Goal: Information Seeking & Learning: Learn about a topic

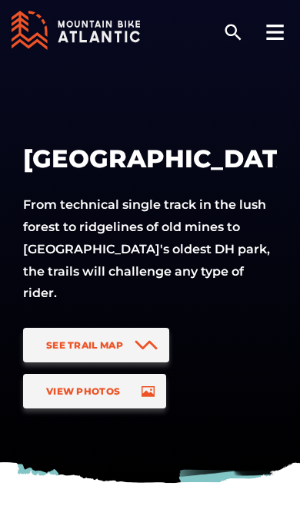
click at [148, 340] on icon at bounding box center [145, 345] width 23 height 10
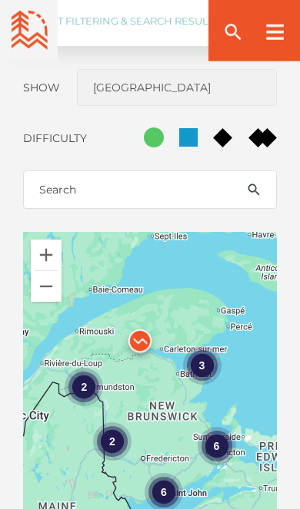
scroll to position [1213, 0]
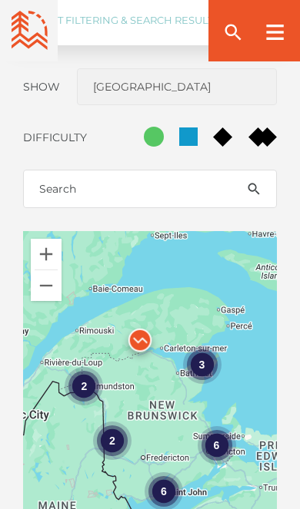
click at [198, 345] on div "3" at bounding box center [202, 364] width 38 height 38
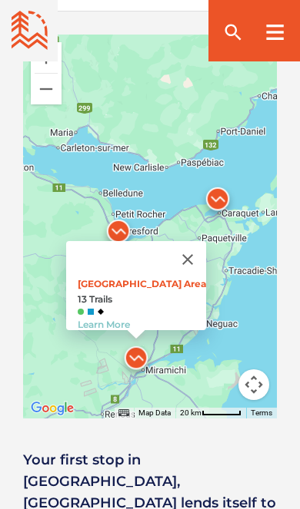
scroll to position [1416, 0]
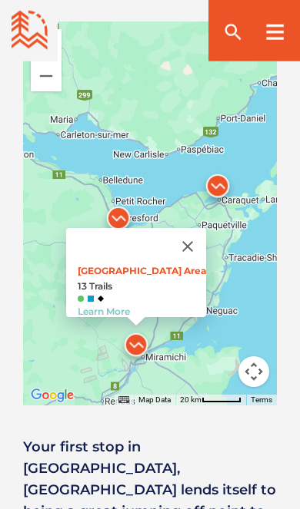
click at [186, 228] on button "Close" at bounding box center [187, 246] width 37 height 37
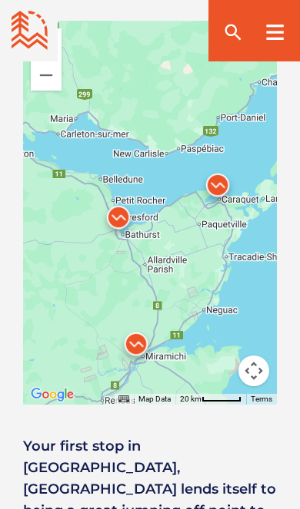
click at [254, 356] on button "Map camera controls" at bounding box center [253, 371] width 31 height 31
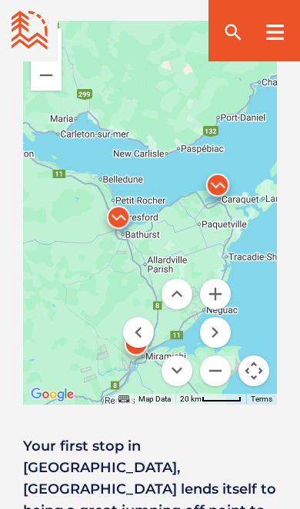
click at [175, 356] on button "Move down" at bounding box center [176, 371] width 31 height 31
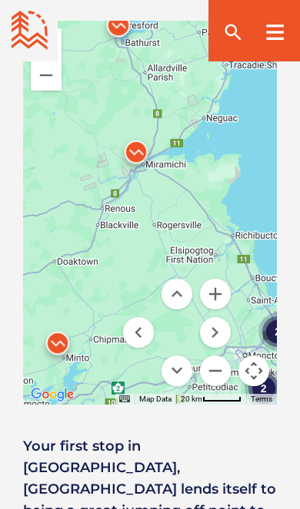
click at [146, 317] on button "Move left" at bounding box center [138, 332] width 31 height 31
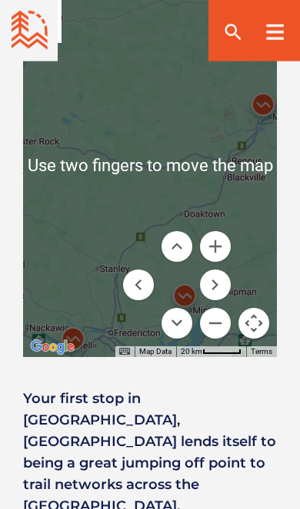
scroll to position [1473, 0]
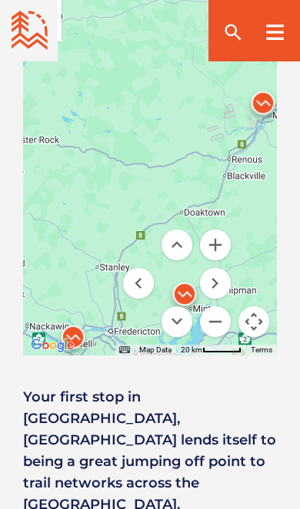
click at [174, 307] on button "Move down" at bounding box center [176, 322] width 31 height 31
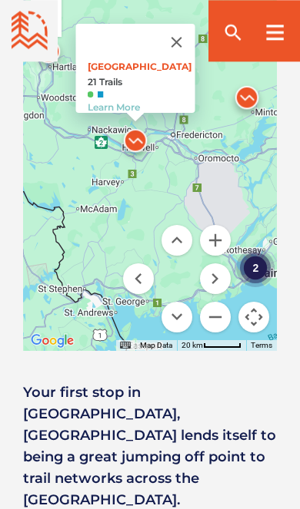
scroll to position [1479, 0]
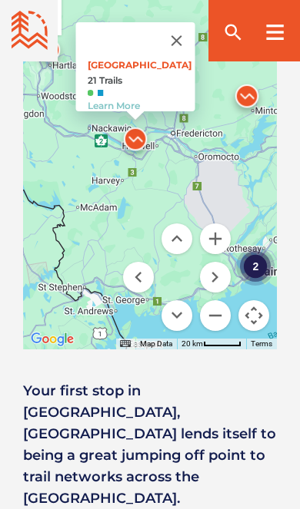
click at [136, 262] on button "Move left" at bounding box center [138, 277] width 31 height 31
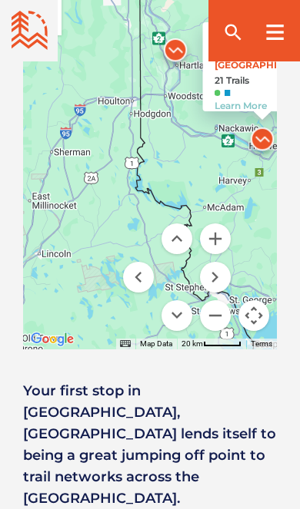
click at [183, 224] on button "Move up" at bounding box center [176, 239] width 31 height 31
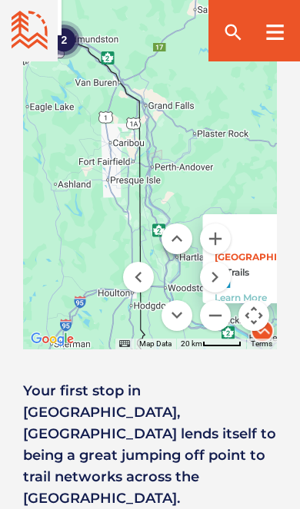
click at [181, 227] on button "Move up" at bounding box center [176, 239] width 31 height 31
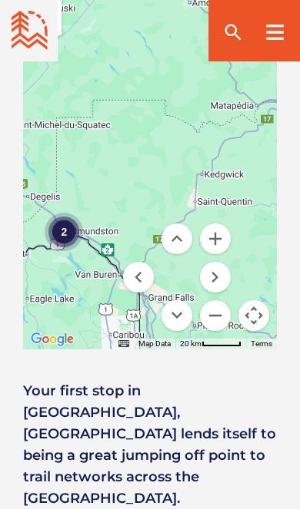
click at [65, 212] on div "2" at bounding box center [64, 231] width 38 height 38
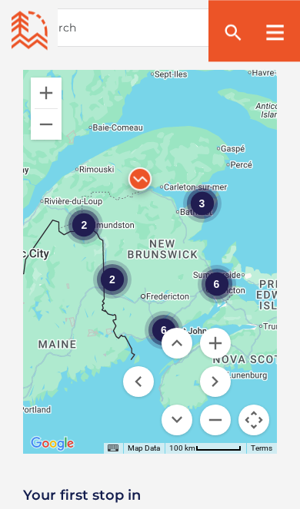
scroll to position [1375, 0]
click at [215, 265] on div "6" at bounding box center [216, 284] width 38 height 38
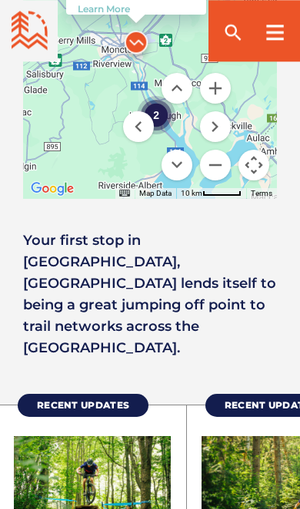
scroll to position [1631, 0]
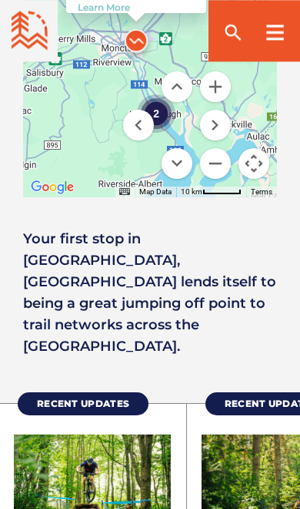
click at [154, 97] on menu at bounding box center [177, 125] width 108 height 108
click at [161, 88] on menu at bounding box center [177, 125] width 108 height 108
click at [171, 148] on button "Move down" at bounding box center [176, 163] width 31 height 31
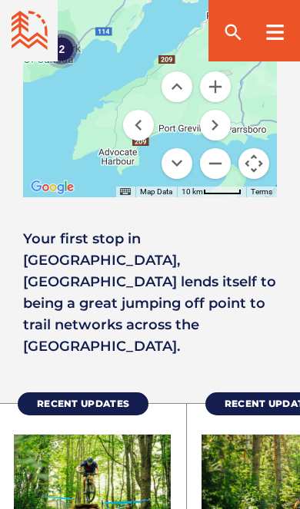
click at [68, 30] on div "2" at bounding box center [61, 49] width 38 height 38
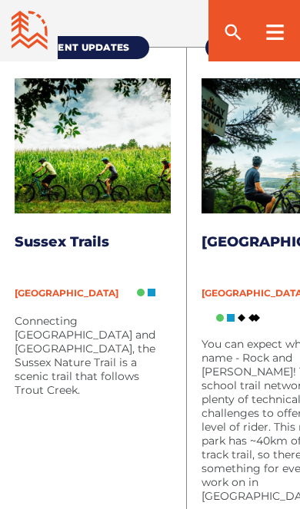
scroll to position [1967, 0]
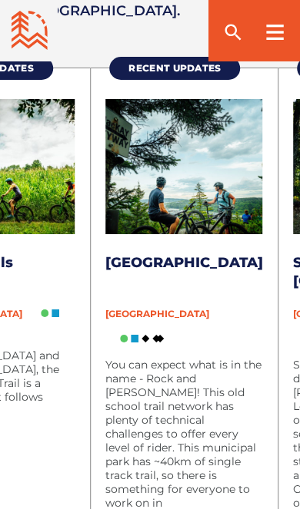
click at [234, 307] on div "[GEOGRAPHIC_DATA]" at bounding box center [183, 326] width 157 height 48
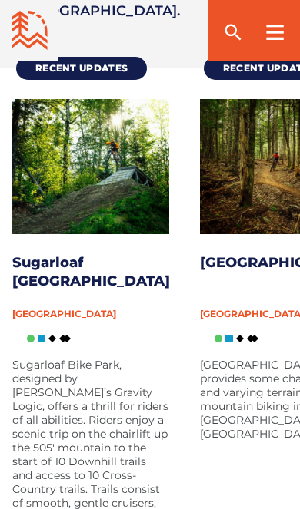
click at [235, 358] on p "[GEOGRAPHIC_DATA] provides some challenging and varying terrain for mountain bi…" at bounding box center [278, 399] width 157 height 83
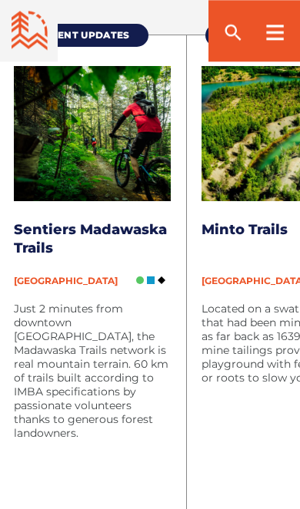
scroll to position [2006, 0]
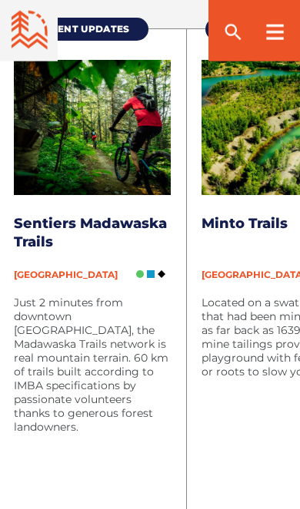
click at [229, 330] on p "Located on a swath of land that had been mined for coal as far back as 1639, ri…" at bounding box center [279, 337] width 157 height 83
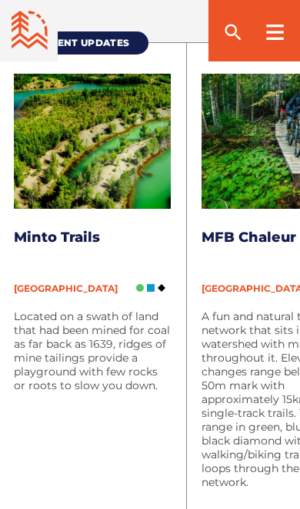
click at [236, 362] on p "A fun and natural trail network that sits in the City watershed with many valle…" at bounding box center [279, 400] width 157 height 180
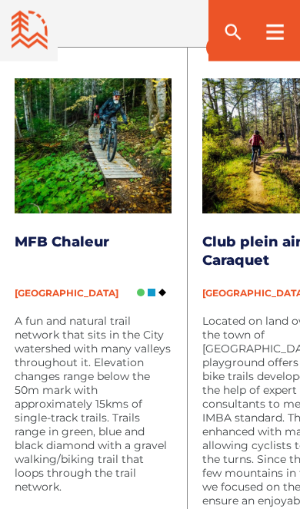
scroll to position [1987, 0]
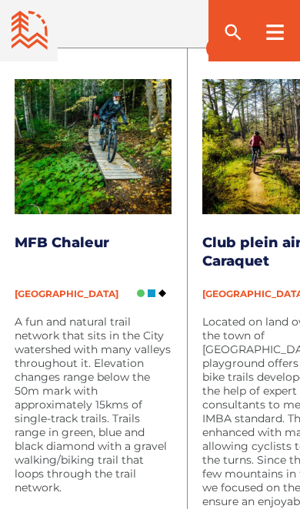
click at [258, 343] on p "Located on land owned by the town of [GEOGRAPHIC_DATA], this playground offers …" at bounding box center [280, 446] width 157 height 263
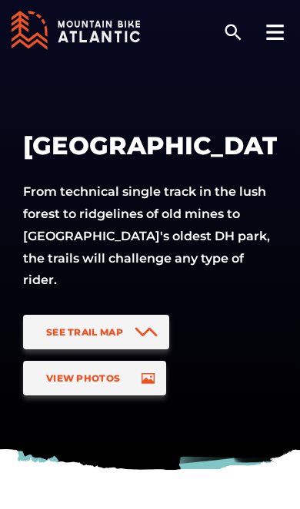
scroll to position [0, 0]
